Goal: Obtain resource: Download file/media

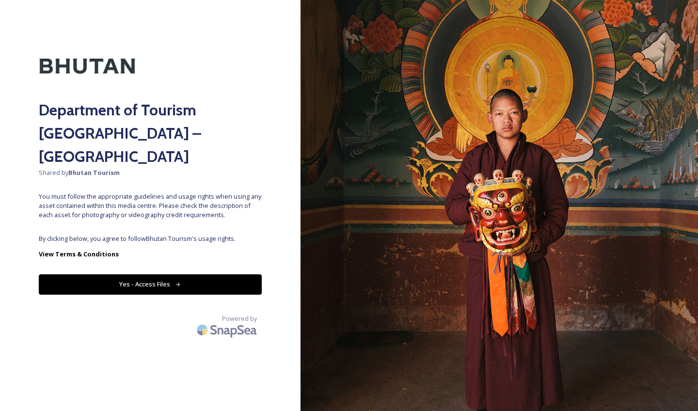
click at [212, 274] on button "Yes - Access Files" at bounding box center [150, 284] width 223 height 20
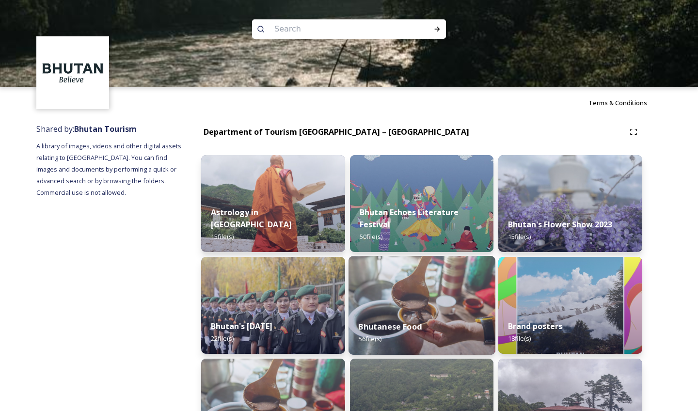
click at [405, 294] on img at bounding box center [421, 305] width 147 height 99
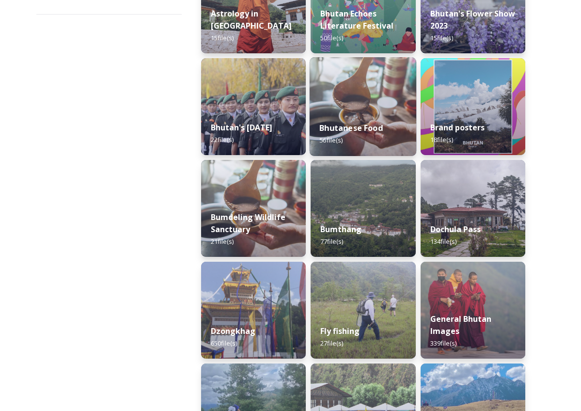
scroll to position [201, 0]
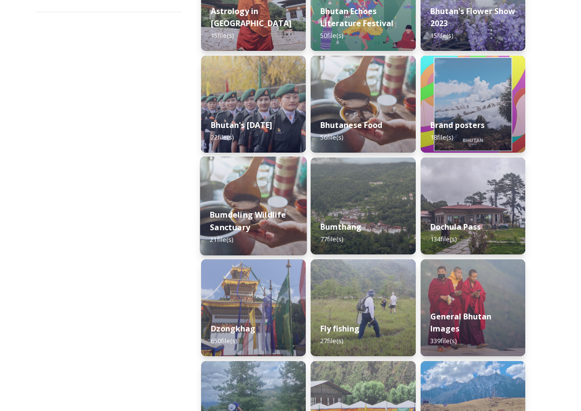
click at [280, 219] on strong "Bumdeling Wildlife Sanctuary" at bounding box center [248, 220] width 76 height 23
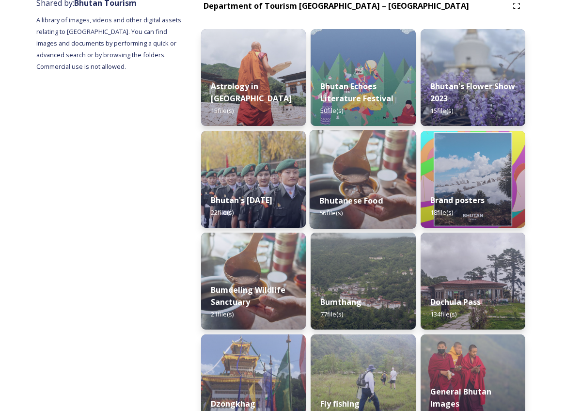
scroll to position [127, 0]
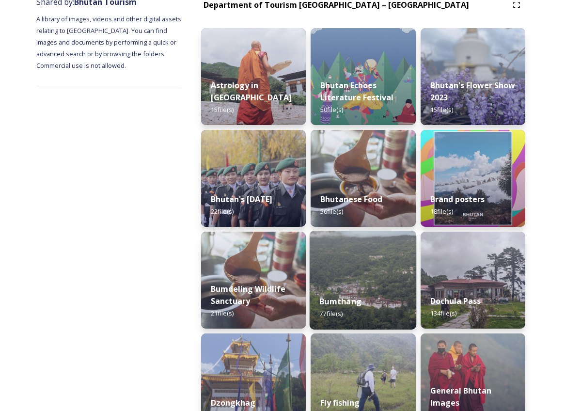
click at [322, 274] on img at bounding box center [363, 280] width 107 height 99
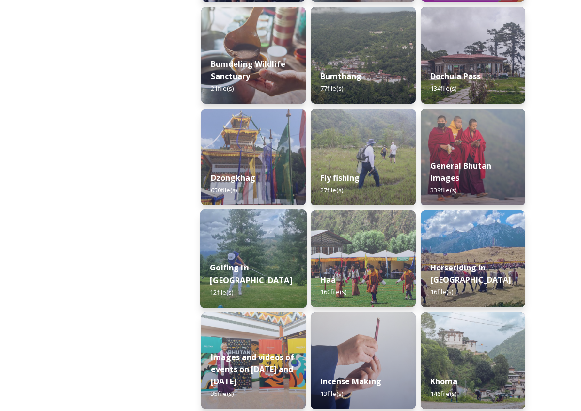
scroll to position [362, 0]
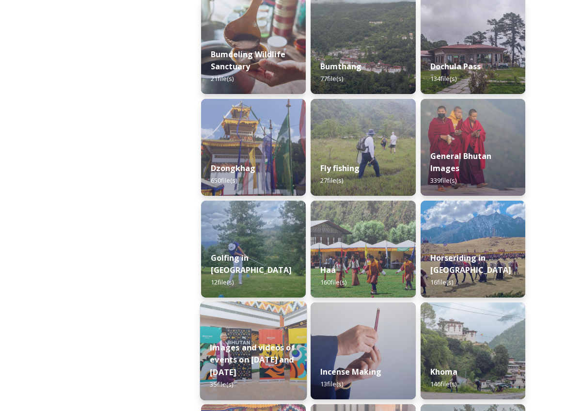
click at [272, 357] on strong "Images and videos of events on Sept 22 and 23" at bounding box center [252, 359] width 85 height 35
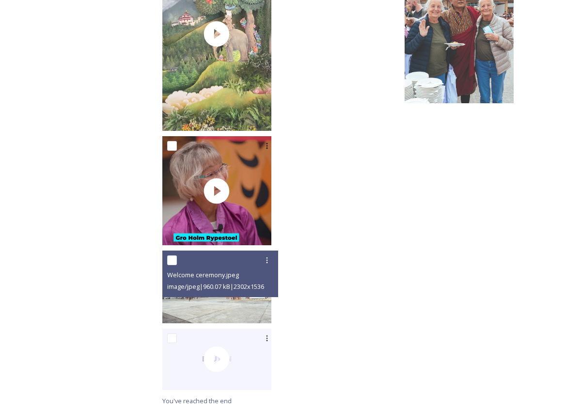
scroll to position [1157, 0]
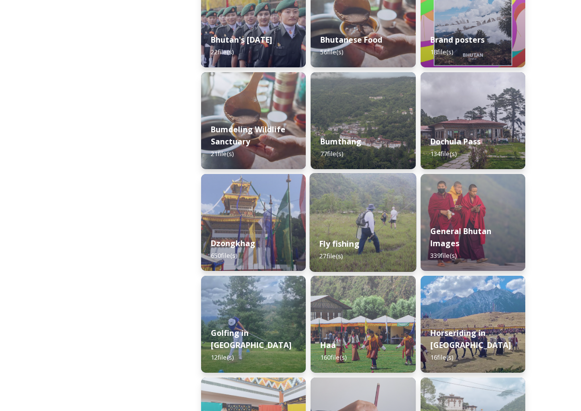
scroll to position [288, 0]
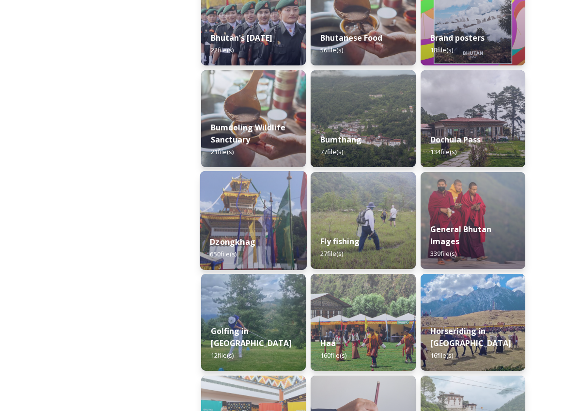
click at [274, 234] on div "Dzongkhag 650 file(s)" at bounding box center [253, 248] width 107 height 44
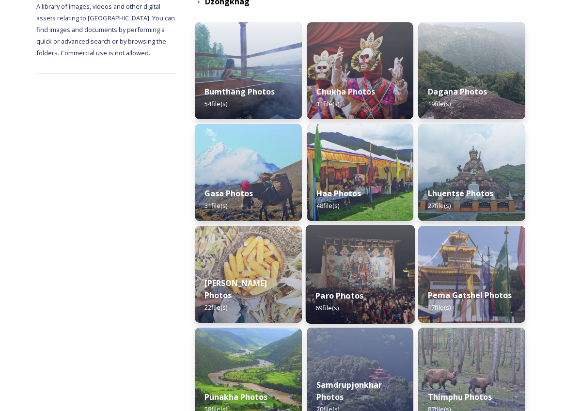
scroll to position [140, 0]
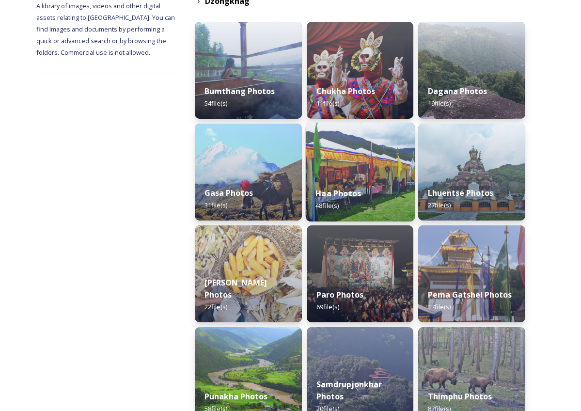
click at [377, 169] on img at bounding box center [360, 172] width 109 height 99
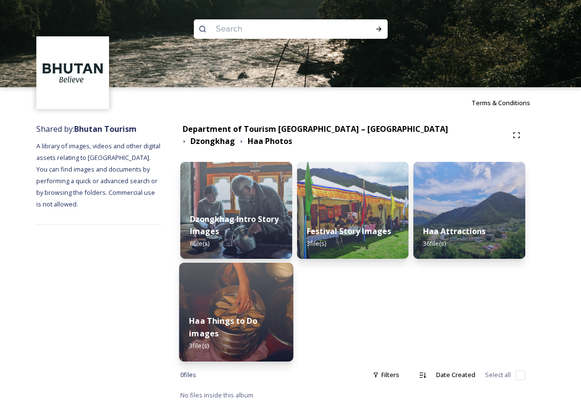
click at [257, 316] on strong "Haa Things to Do images" at bounding box center [223, 327] width 68 height 23
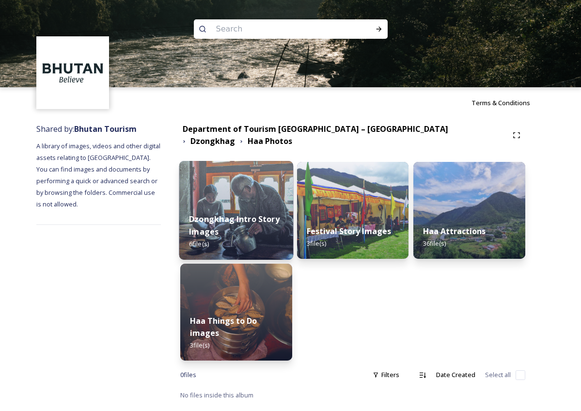
click at [285, 230] on div "Dzongkhag Intro Story Images 6 file(s)" at bounding box center [236, 232] width 114 height 56
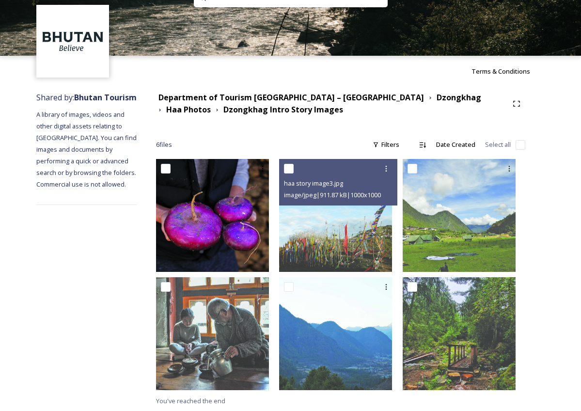
scroll to position [31, 0]
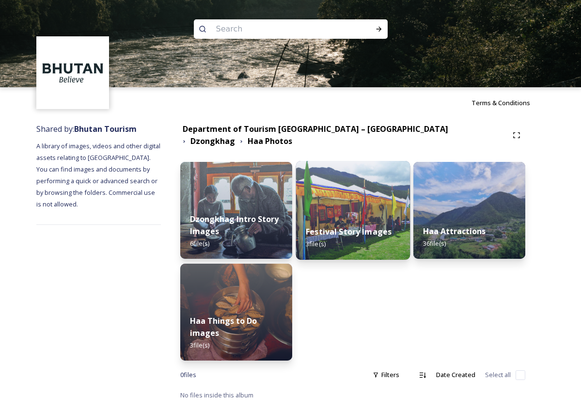
click at [344, 216] on div "Festival Story Images 3 file(s)" at bounding box center [353, 238] width 114 height 44
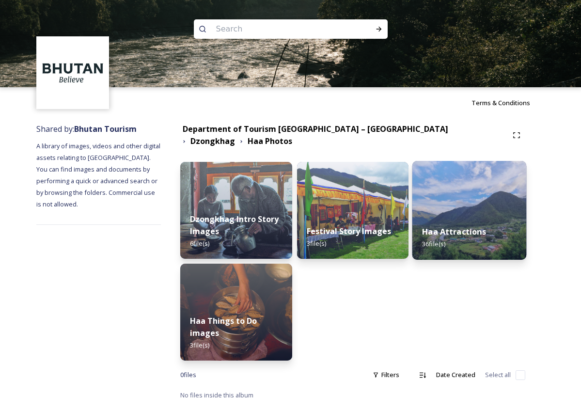
click at [459, 218] on div "Haa Attractions 36 file(s)" at bounding box center [469, 238] width 114 height 44
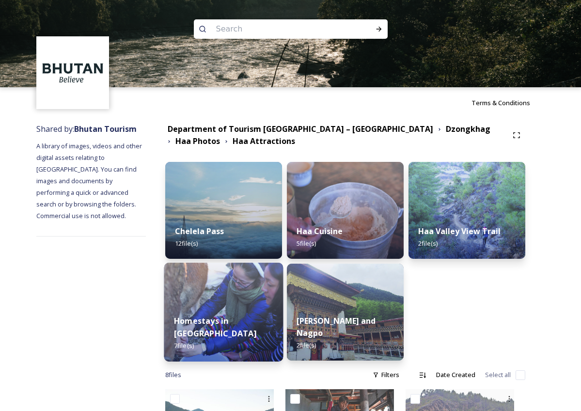
click at [234, 295] on img at bounding box center [223, 312] width 119 height 99
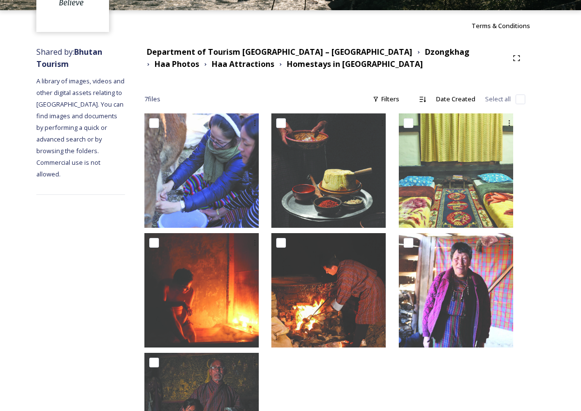
scroll to position [61, 0]
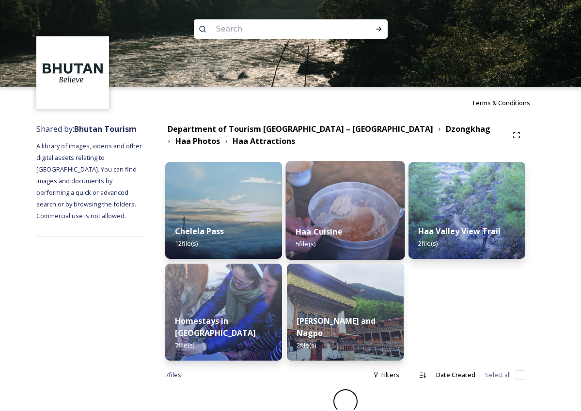
click at [359, 208] on img at bounding box center [345, 210] width 119 height 99
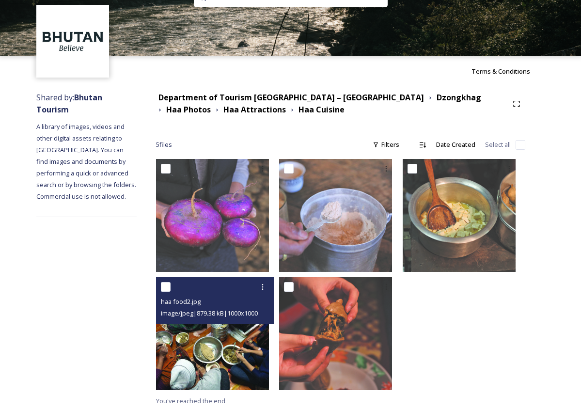
scroll to position [31, 0]
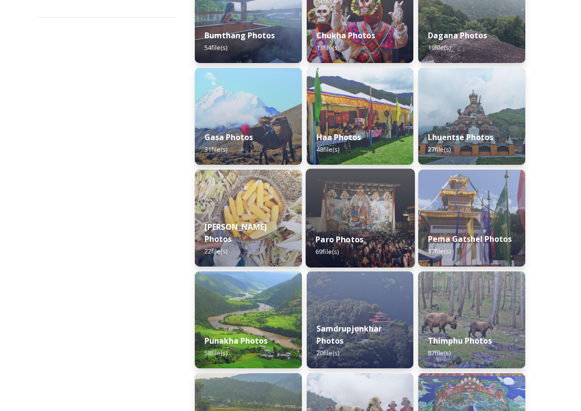
scroll to position [205, 0]
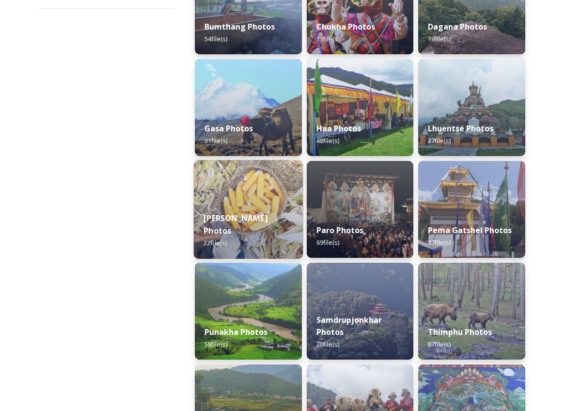
click at [240, 225] on strong "[PERSON_NAME] Photos" at bounding box center [236, 224] width 64 height 23
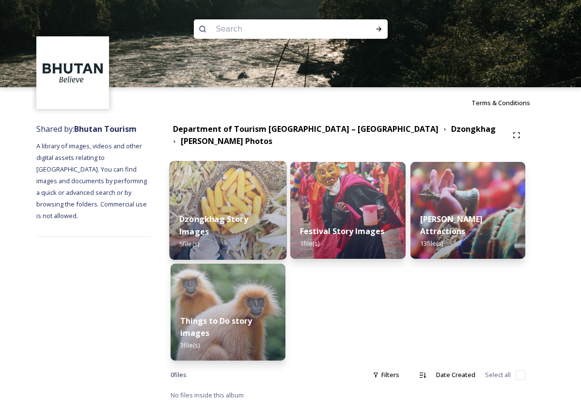
click at [261, 227] on div "Dzongkhag Story Images 5 file(s)" at bounding box center [228, 232] width 117 height 56
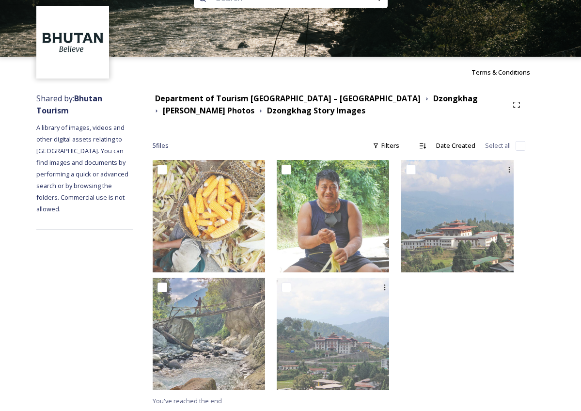
scroll to position [30, 0]
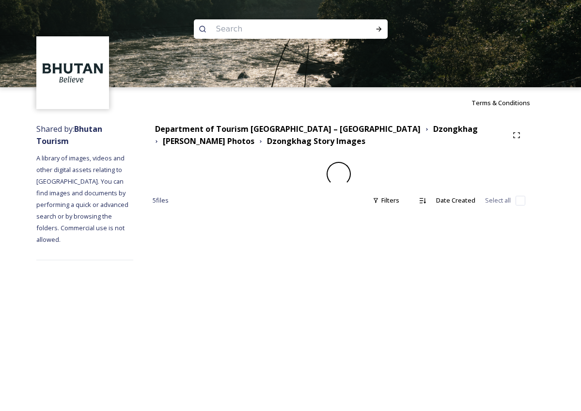
drag, startPoint x: 369, startPoint y: 14, endPoint x: 304, endPoint y: 107, distance: 113.9
click at [304, 107] on div "Terms & Conditions" at bounding box center [290, 102] width 581 height 31
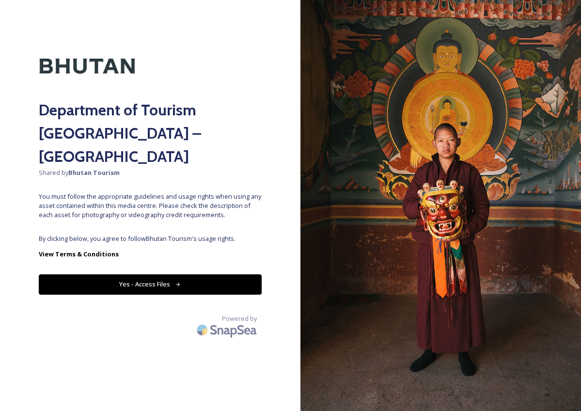
click at [167, 274] on button "Yes - Access Files" at bounding box center [150, 284] width 223 height 20
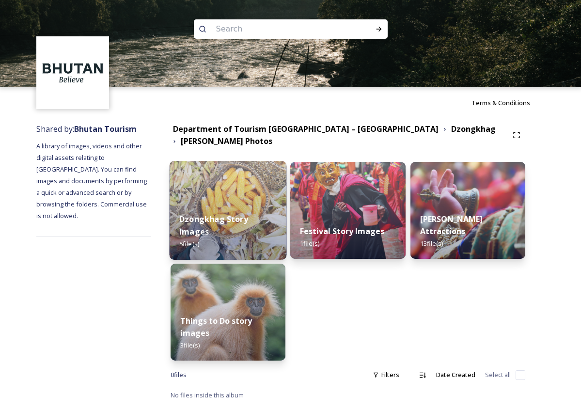
click at [238, 192] on img at bounding box center [228, 210] width 117 height 99
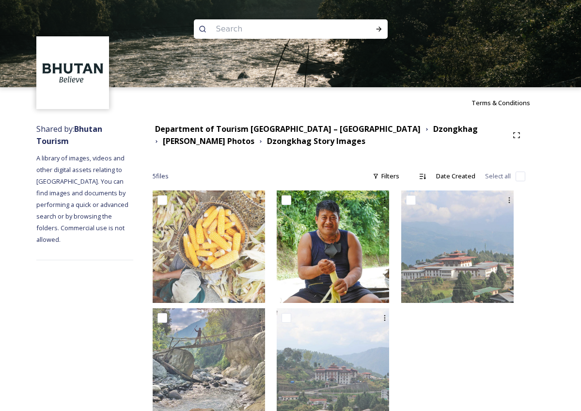
scroll to position [30, 0]
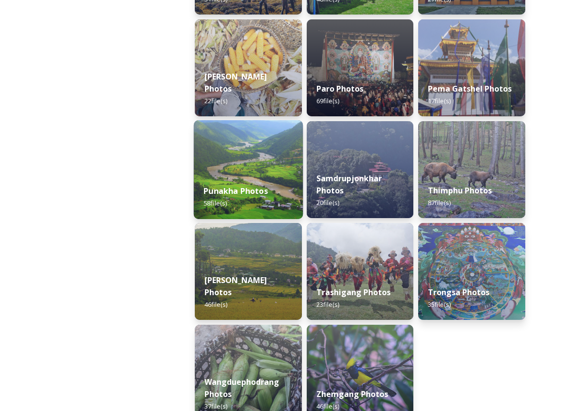
scroll to position [348, 0]
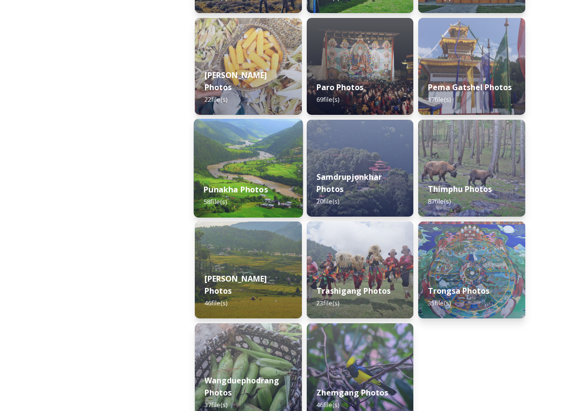
click at [283, 188] on div "Punakha Photos 58 file(s)" at bounding box center [248, 196] width 109 height 44
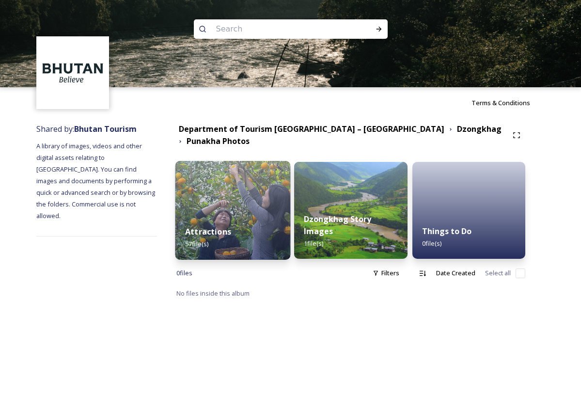
click at [288, 230] on div "Attractions 57 file(s)" at bounding box center [232, 238] width 115 height 44
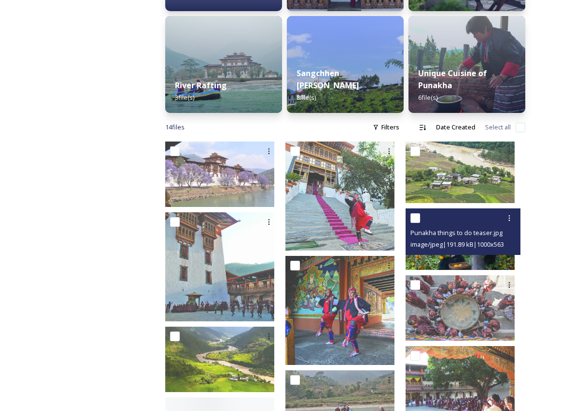
scroll to position [358, 0]
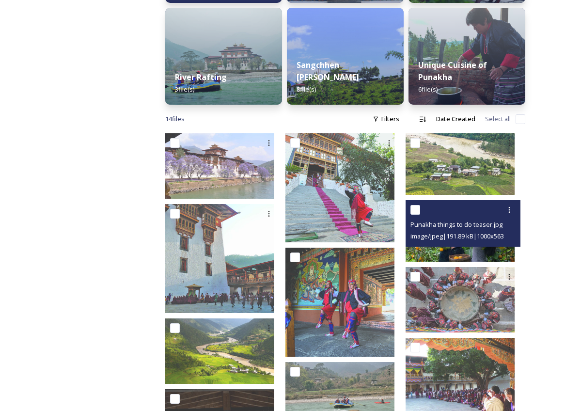
click at [468, 245] on div "Punakha things to do teaser.jpg image/jpeg | 191.89 kB | 1000 x 563" at bounding box center [463, 223] width 115 height 47
click at [467, 245] on div "Punakha things to do teaser.jpg image/jpeg | 191.89 kB | 1000 x 563" at bounding box center [463, 223] width 115 height 47
click at [466, 212] on div at bounding box center [465, 209] width 108 height 17
click at [420, 208] on input "checkbox" at bounding box center [416, 210] width 10 height 10
checkbox input "true"
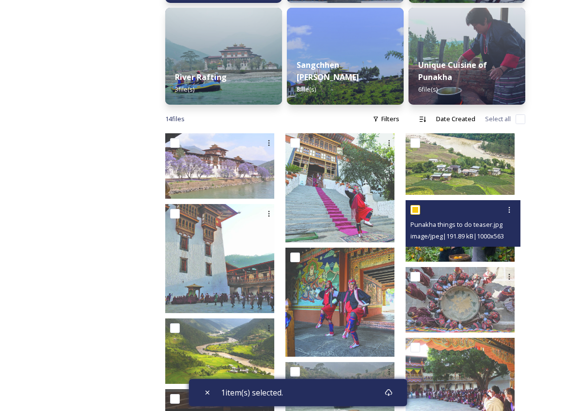
click at [437, 213] on div at bounding box center [465, 209] width 108 height 17
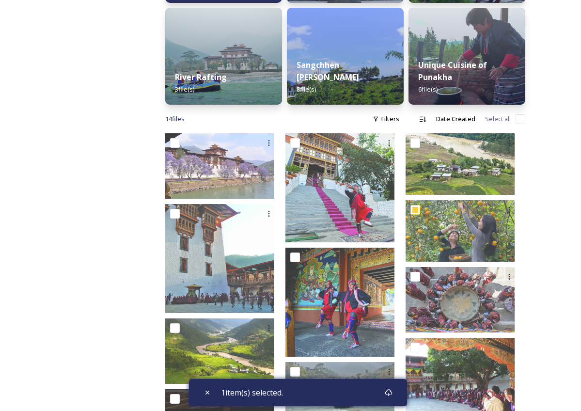
click at [529, 213] on div "Department of Tourism [GEOGRAPHIC_DATA] – [GEOGRAPHIC_DATA] Dzongkhag Punakha P…" at bounding box center [345, 225] width 399 height 928
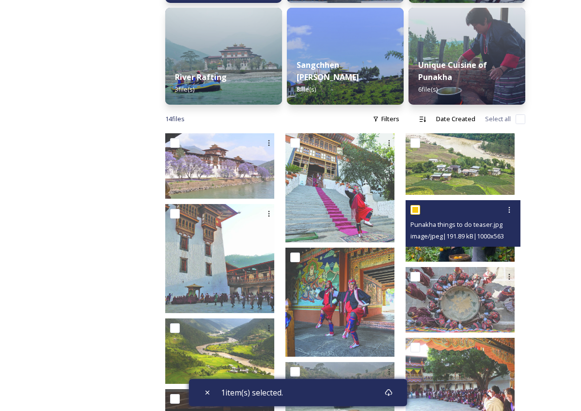
click at [496, 213] on div at bounding box center [465, 209] width 108 height 17
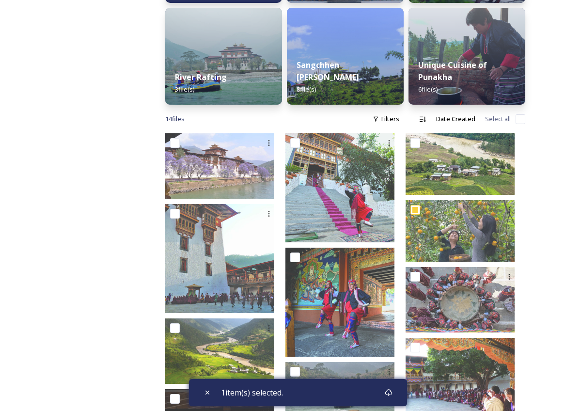
click at [578, 218] on div "Shared by: Bhutan Tourism A library of images, videos and other digital assets …" at bounding box center [290, 225] width 581 height 928
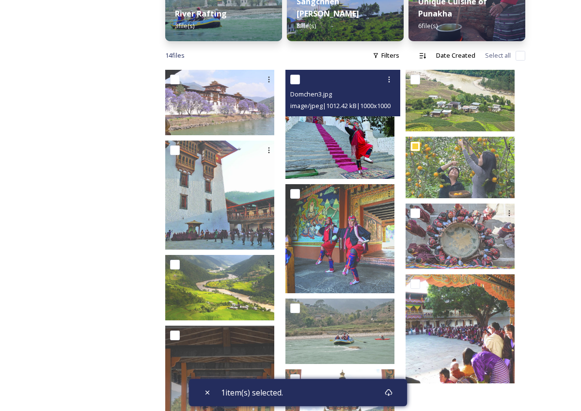
scroll to position [425, 0]
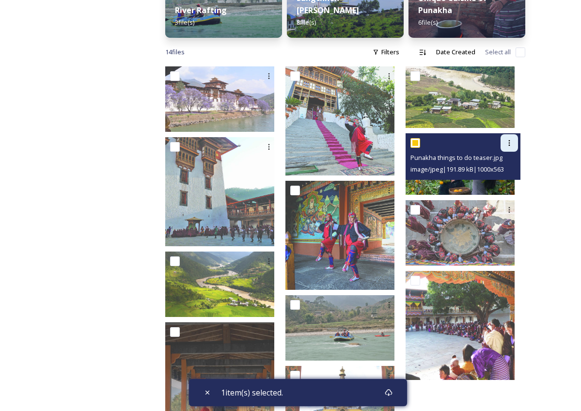
click at [507, 145] on icon at bounding box center [510, 143] width 8 height 8
click at [495, 184] on span "Download" at bounding box center [498, 182] width 30 height 9
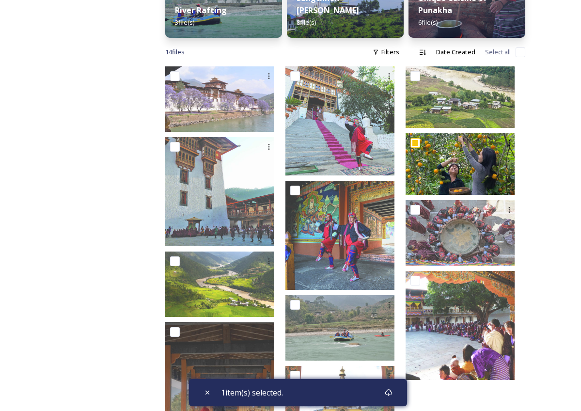
click at [543, 151] on div "Department of Tourism [GEOGRAPHIC_DATA] – [GEOGRAPHIC_DATA] Dzongkhag Punakha P…" at bounding box center [345, 158] width 399 height 928
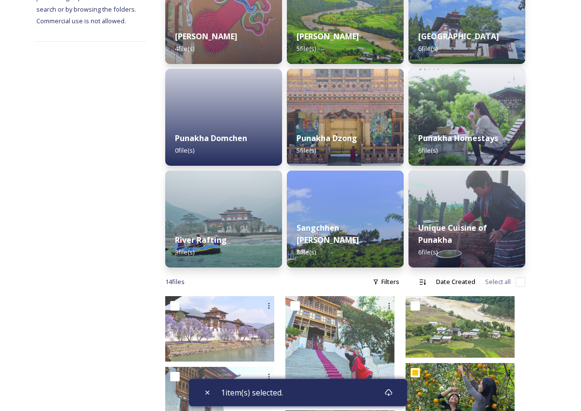
scroll to position [194, 0]
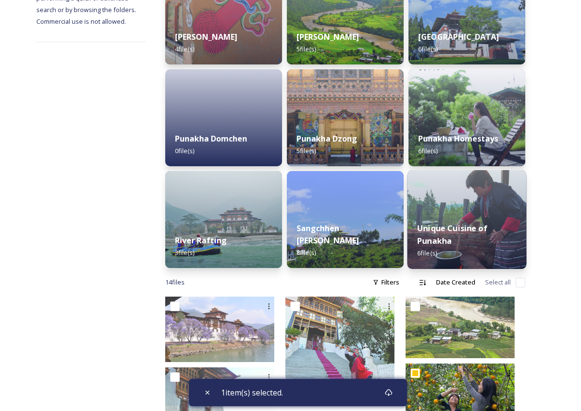
click at [441, 224] on strong "Unique Cuisine of Punakha" at bounding box center [452, 234] width 70 height 23
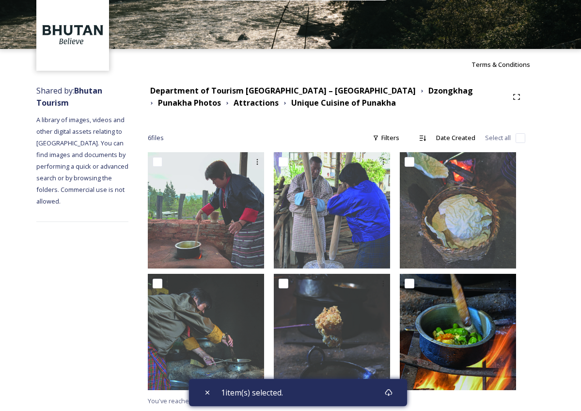
scroll to position [38, 0]
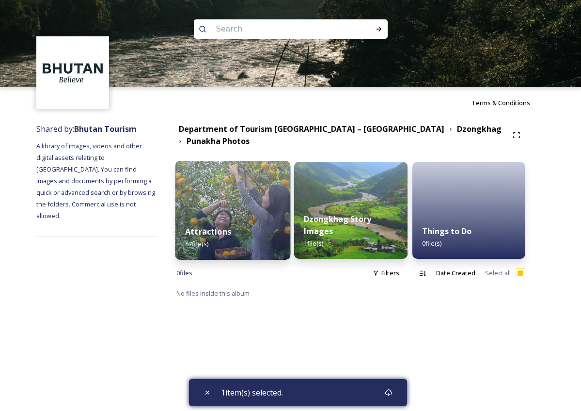
click at [255, 215] on img at bounding box center [232, 210] width 115 height 99
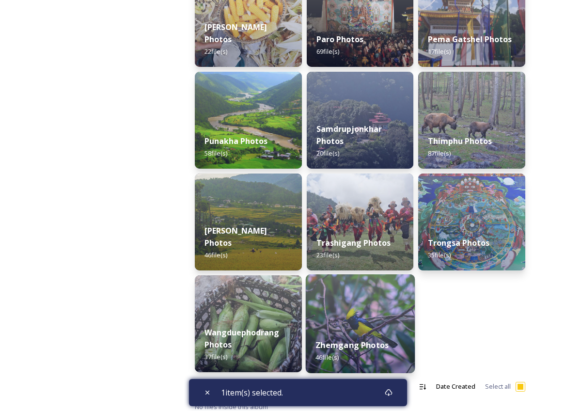
scroll to position [395, 0]
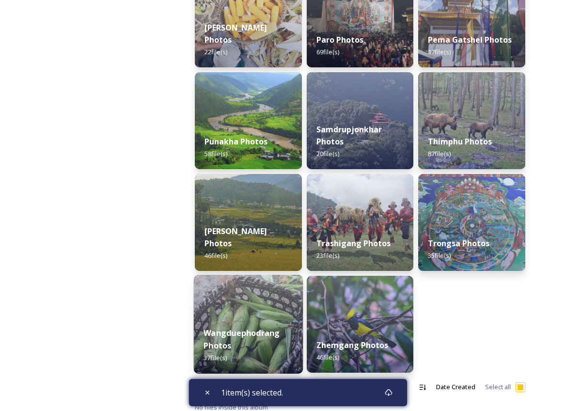
click at [269, 328] on strong "Wangduephodrang Photos" at bounding box center [242, 339] width 76 height 23
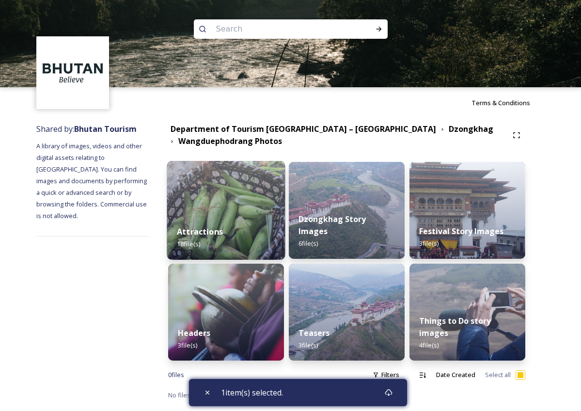
click at [261, 237] on div "Attractions 18 file(s)" at bounding box center [226, 238] width 118 height 44
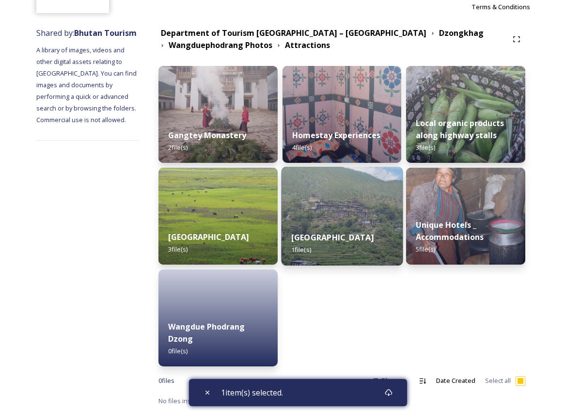
scroll to position [95, 0]
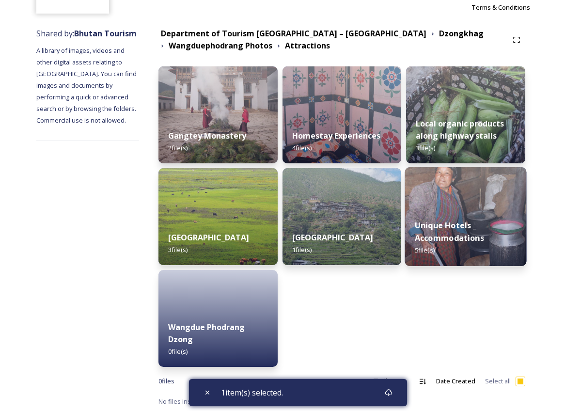
click at [442, 221] on strong "Unique Hotels _ Accommodations" at bounding box center [449, 231] width 69 height 23
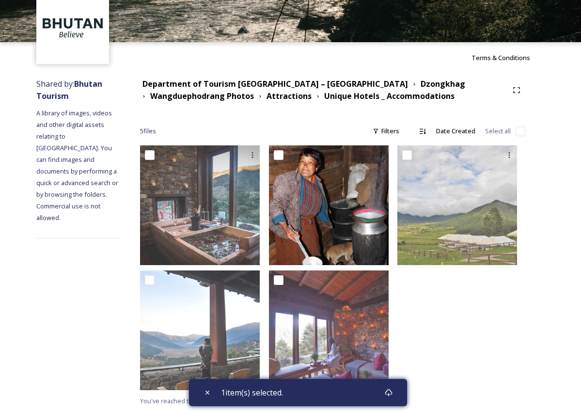
scroll to position [45, 0]
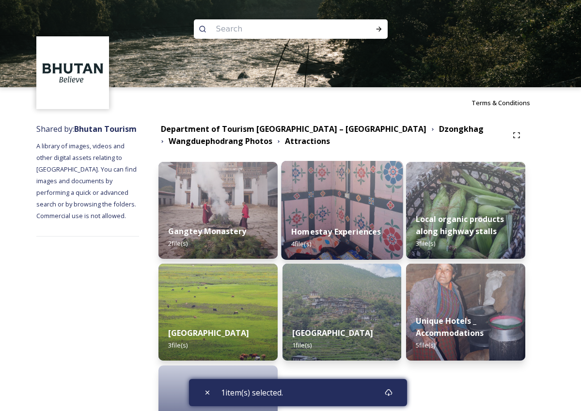
click at [336, 230] on strong "Homestay Experiences" at bounding box center [336, 231] width 90 height 11
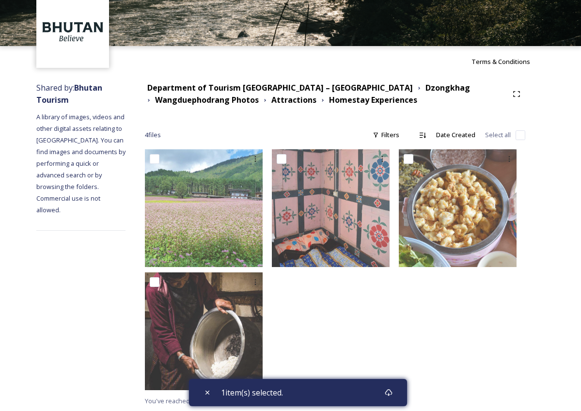
scroll to position [41, 0]
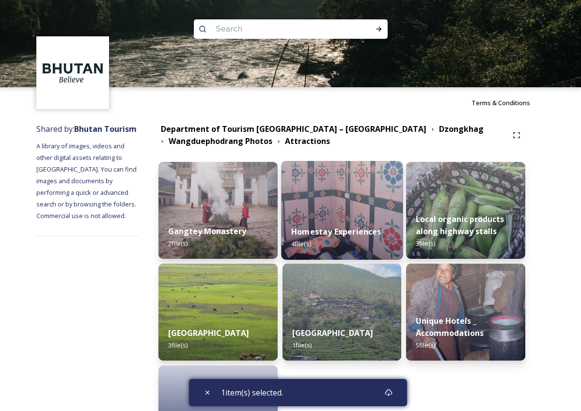
click at [342, 223] on div "Homestay Experiences 4 file(s)" at bounding box center [342, 238] width 122 height 44
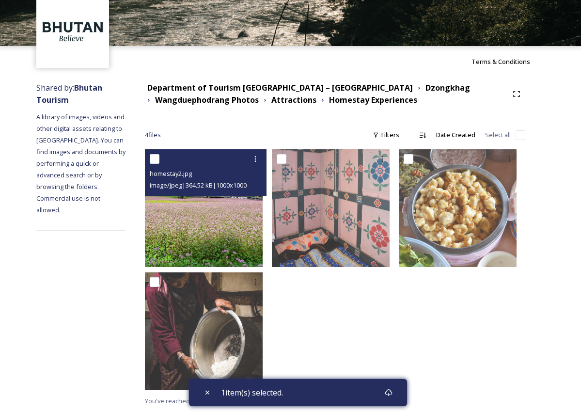
scroll to position [41, 0]
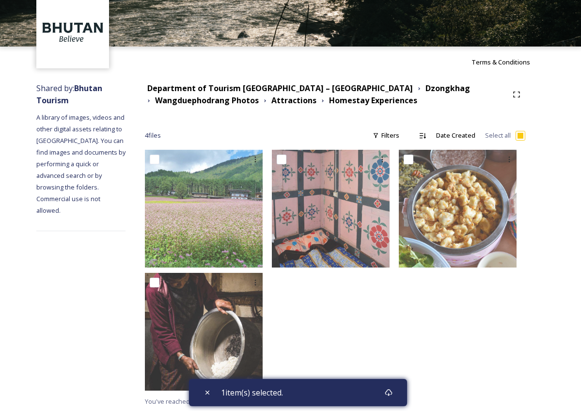
checkbox input "true"
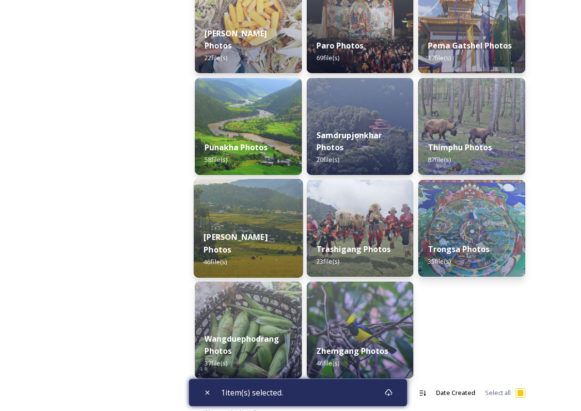
scroll to position [392, 0]
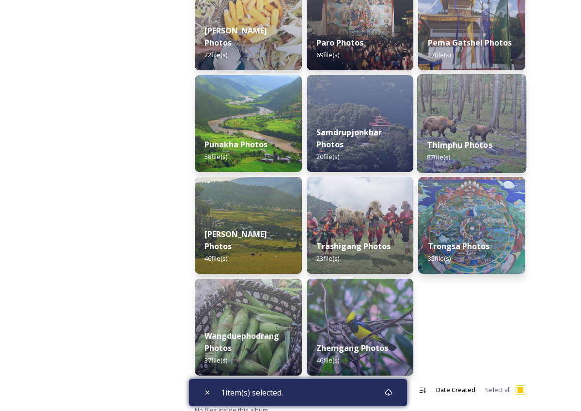
click at [479, 130] on div "Thimphu Photos 87 file(s)" at bounding box center [471, 151] width 109 height 44
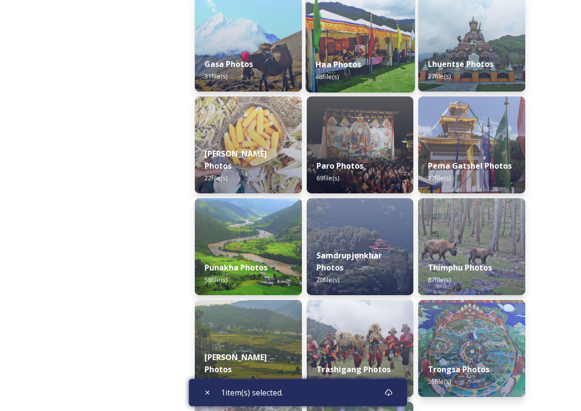
scroll to position [295, 0]
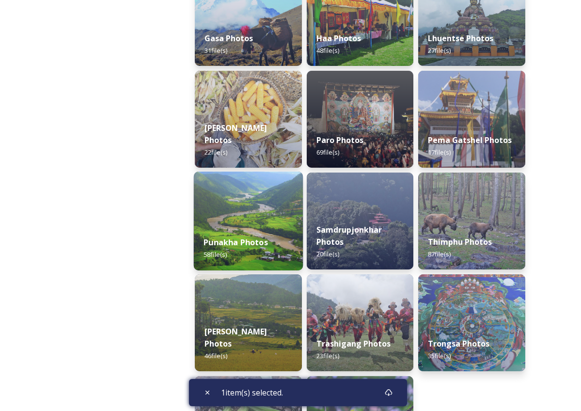
click at [285, 231] on div "Punakha Photos 58 file(s)" at bounding box center [248, 248] width 109 height 44
